Goal: Information Seeking & Learning: Learn about a topic

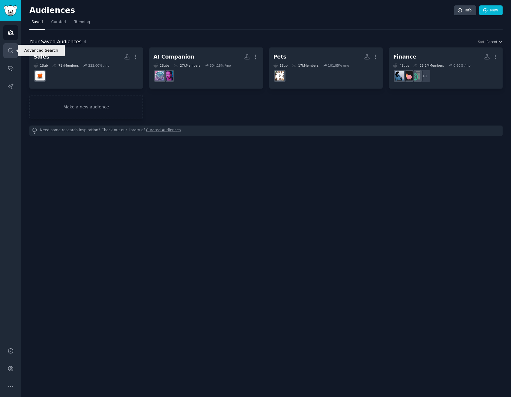
click at [11, 52] on icon "Sidebar" at bounding box center [10, 50] width 5 height 5
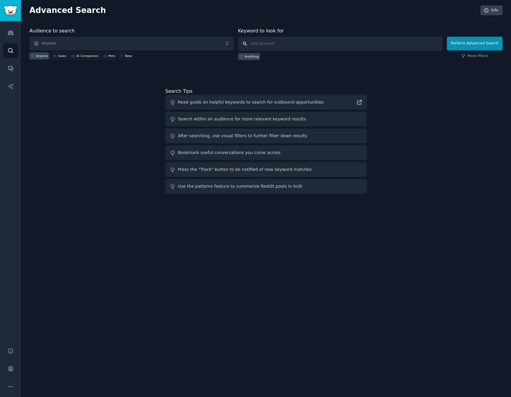
click at [271, 40] on input "text" at bounding box center [340, 44] width 205 height 14
click at [275, 42] on input "text" at bounding box center [340, 44] width 205 height 14
type input "[DOMAIN_NAME]"
click at [482, 43] on button "Perform Advanced Search" at bounding box center [475, 44] width 56 height 14
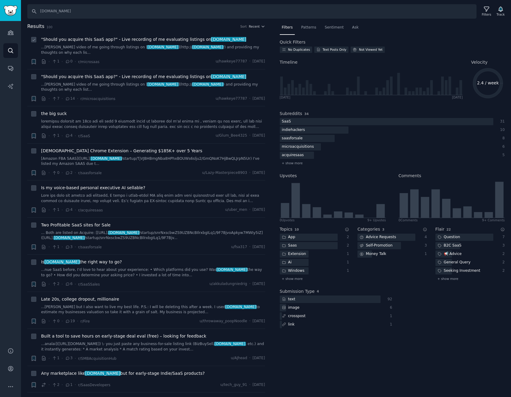
click at [227, 48] on link "...[PERSON_NAME] video of me going through listings on [ [DOMAIN_NAME] ](http:/…" at bounding box center [153, 50] width 224 height 11
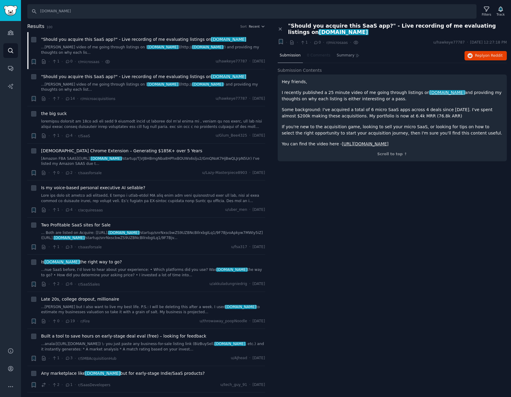
click at [345, 113] on p "Some background: I've acquired a total of 6 micro SaaS apps across 4 deals sinc…" at bounding box center [392, 113] width 221 height 13
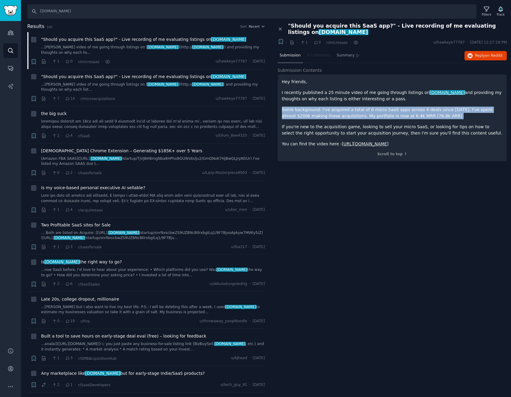
click at [345, 113] on p "Some background: I've acquired a total of 6 micro SaaS apps across 4 deals sinc…" at bounding box center [392, 113] width 221 height 13
click at [335, 110] on p "Some background: I've acquired a total of 6 micro SaaS apps across 4 deals sinc…" at bounding box center [392, 113] width 221 height 13
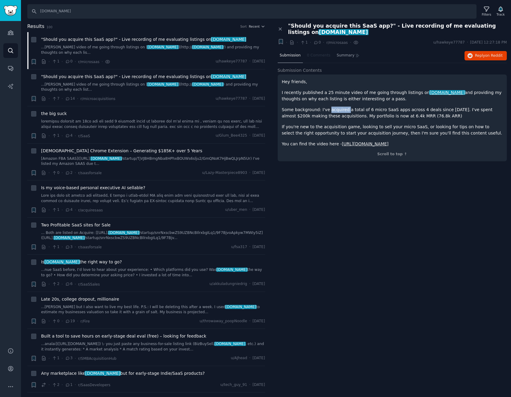
click at [335, 110] on p "Some background: I've acquired a total of 6 micro SaaS apps across 4 deals sinc…" at bounding box center [392, 113] width 221 height 13
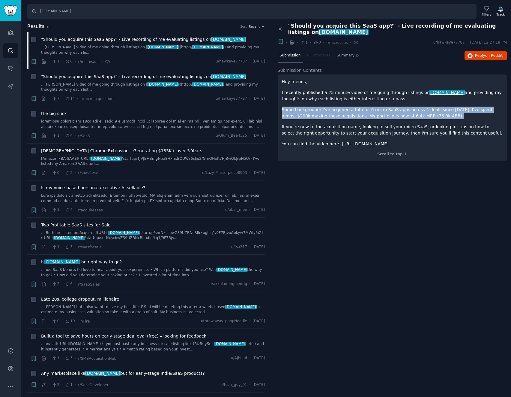
click at [335, 110] on p "Some background: I've acquired a total of 6 micro SaaS apps across 4 deals sinc…" at bounding box center [392, 113] width 221 height 13
click at [325, 111] on p "Some background: I've acquired a total of 6 micro SaaS apps across 4 deals sinc…" at bounding box center [392, 113] width 221 height 13
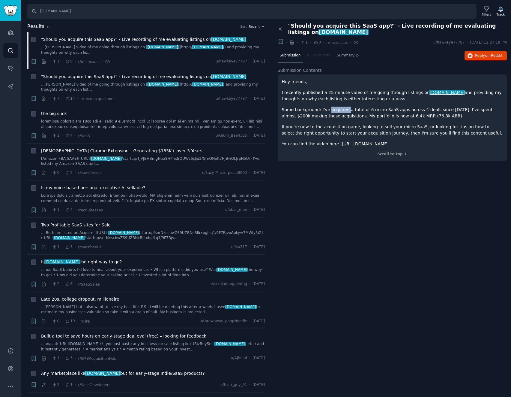
click at [325, 111] on p "Some background: I've acquired a total of 6 micro SaaS apps across 4 deals sinc…" at bounding box center [392, 113] width 221 height 13
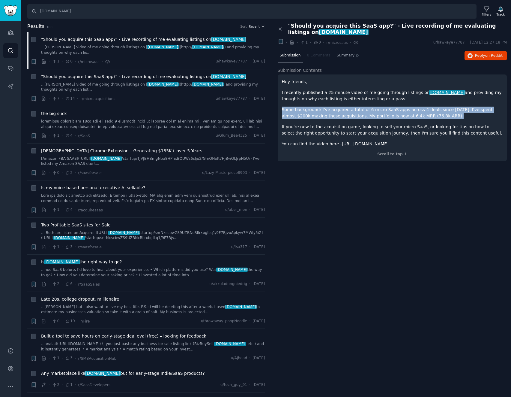
click at [325, 111] on p "Some background: I've acquired a total of 6 micro SaaS apps across 4 deals sinc…" at bounding box center [392, 113] width 221 height 13
click at [339, 109] on p "Some background: I've acquired a total of 6 micro SaaS apps across 4 deals sinc…" at bounding box center [392, 113] width 221 height 13
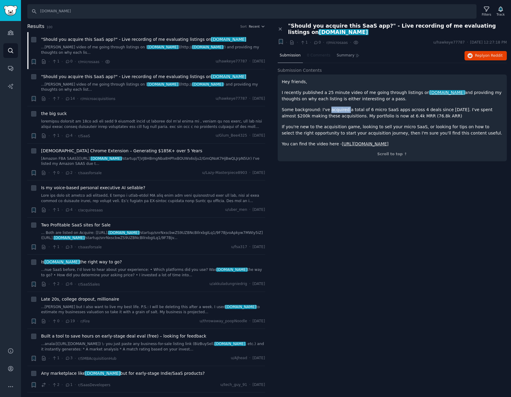
click at [339, 109] on p "Some background: I've acquired a total of 6 micro SaaS apps across 4 deals sinc…" at bounding box center [392, 113] width 221 height 13
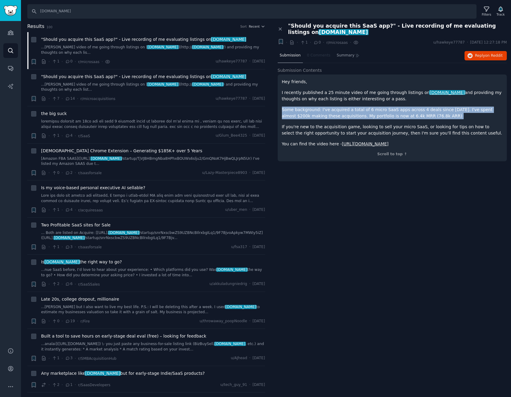
click at [339, 109] on p "Some background: I've acquired a total of 6 micro SaaS apps across 4 deals sinc…" at bounding box center [392, 113] width 221 height 13
click at [331, 115] on p "Some background: I've acquired a total of 6 micro SaaS apps across 4 deals sinc…" at bounding box center [392, 113] width 221 height 13
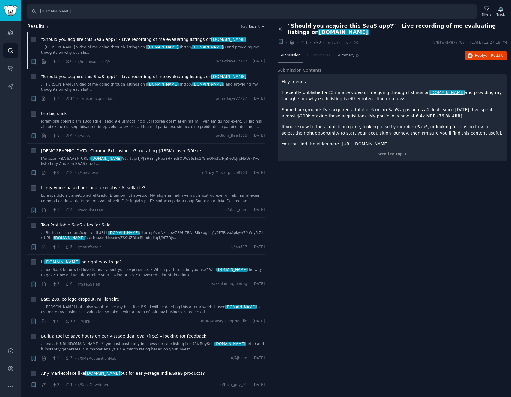
click at [389, 142] on link "[URL][DOMAIN_NAME]" at bounding box center [365, 143] width 47 height 5
click at [161, 119] on link at bounding box center [153, 124] width 224 height 11
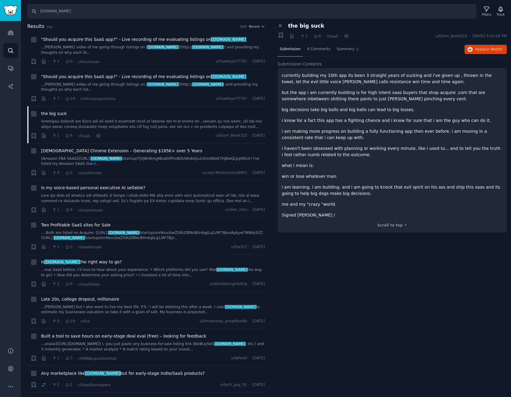
click at [316, 90] on p "but the app i am currently building is for high intent saas buyers that shop ac…" at bounding box center [392, 95] width 221 height 13
click at [179, 156] on link "[Amazon FBA SAAS]([URL]. [DOMAIN_NAME] /startup/TjVJBHBmgNba8HPhxBOUWs6slju2/Gm…" at bounding box center [153, 161] width 224 height 11
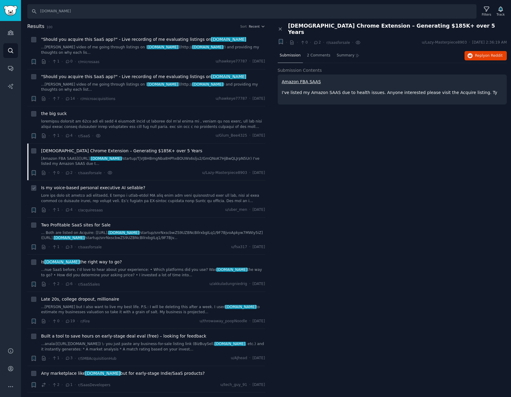
click at [164, 193] on link at bounding box center [153, 198] width 224 height 11
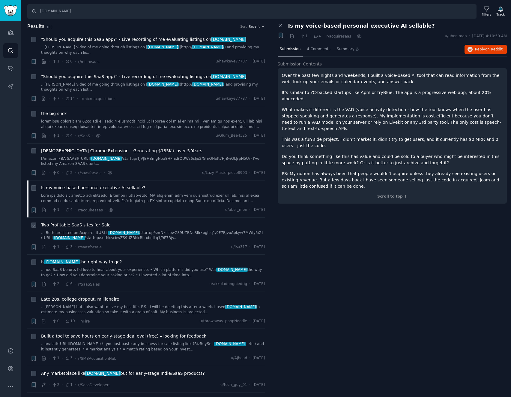
click at [177, 230] on link "... Both are listed on Acquire: [[URL]. [DOMAIN_NAME] /startup/snrNxscbwZS9UZBN…" at bounding box center [153, 235] width 224 height 11
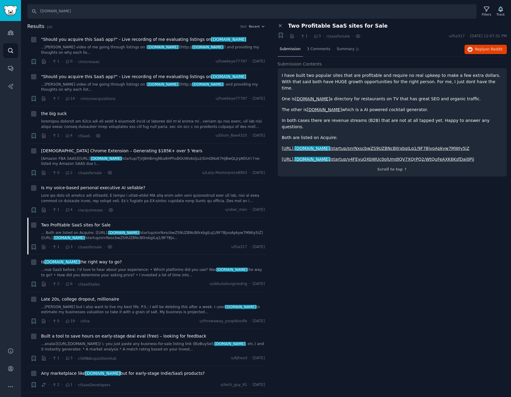
click at [353, 80] on p "I have built two popular sites that are profitable and require no real upkeep t…" at bounding box center [392, 81] width 221 height 19
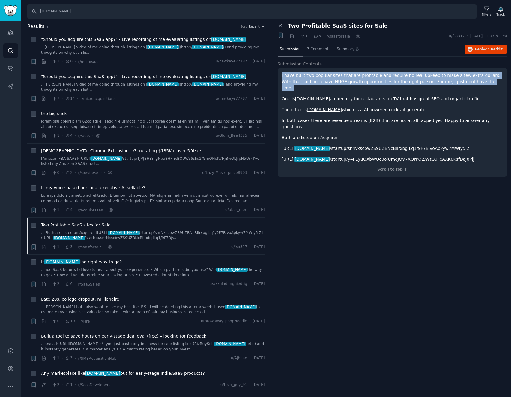
click at [353, 80] on p "I have built two popular sites that are profitable and require no real upkeep t…" at bounding box center [392, 81] width 221 height 19
click at [348, 80] on p "I have built two popular sites that are profitable and require no real upkeep t…" at bounding box center [392, 81] width 221 height 19
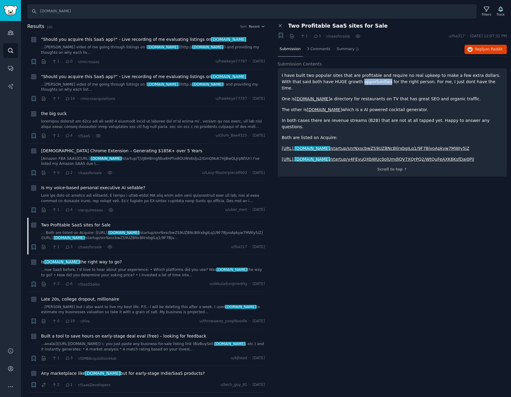
click at [348, 80] on p "I have built two popular sites that are profitable and require no real upkeep t…" at bounding box center [392, 81] width 221 height 19
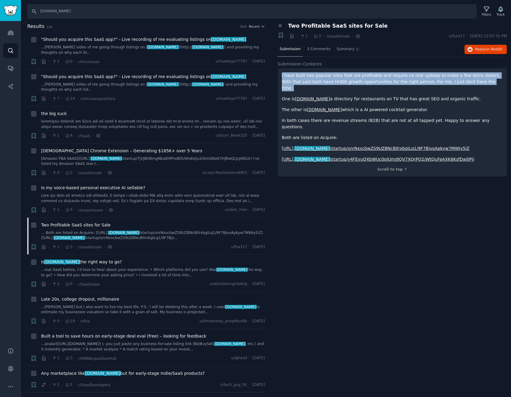
click at [348, 80] on p "I have built two popular sites that are profitable and require no real upkeep t…" at bounding box center [392, 81] width 221 height 19
click at [338, 79] on p "I have built two popular sites that are profitable and require no real upkeep t…" at bounding box center [392, 81] width 221 height 19
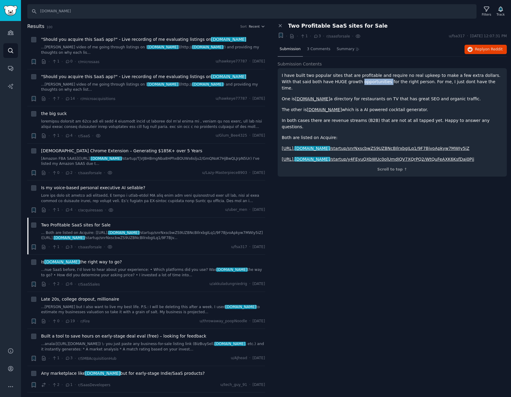
click at [338, 79] on p "I have built two popular sites that are profitable and require no real upkeep t…" at bounding box center [392, 81] width 221 height 19
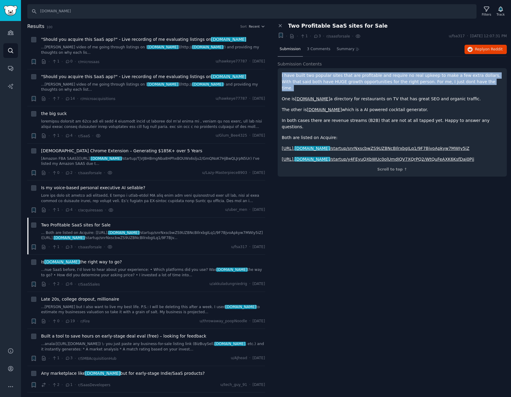
click at [338, 79] on p "I have built two popular sites that are profitable and require no real upkeep t…" at bounding box center [392, 81] width 221 height 19
click at [345, 77] on p "I have built two popular sites that are profitable and require no real upkeep t…" at bounding box center [392, 81] width 221 height 19
click at [357, 77] on p "I have built two popular sites that are profitable and require no real upkeep t…" at bounding box center [392, 81] width 221 height 19
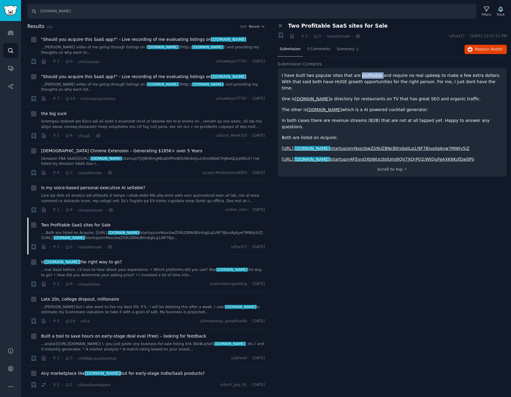
click at [357, 77] on p "I have built two popular sites that are profitable and require no real upkeep t…" at bounding box center [392, 81] width 221 height 19
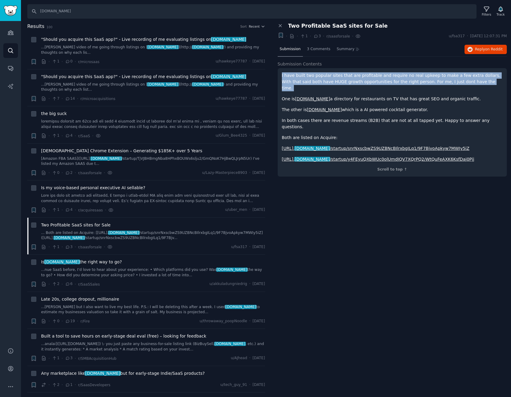
click at [357, 77] on p "I have built two popular sites that are profitable and require no real upkeep t…" at bounding box center [392, 81] width 221 height 19
click at [366, 76] on p "I have built two popular sites that are profitable and require no real upkeep t…" at bounding box center [392, 81] width 221 height 19
